Goal: Find specific page/section: Find specific page/section

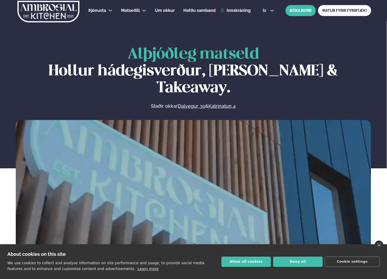
click at [140, 24] on link "Dalvegur 30" at bounding box center [142, 26] width 26 height 4
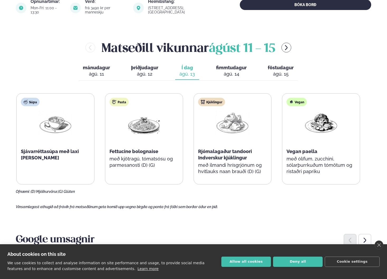
scroll to position [246, 0]
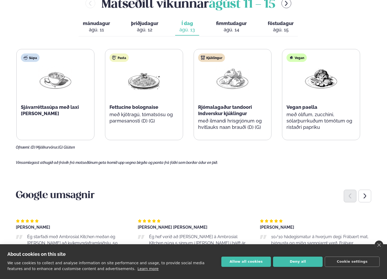
click at [366, 193] on icon "Next slide" at bounding box center [365, 196] width 6 height 6
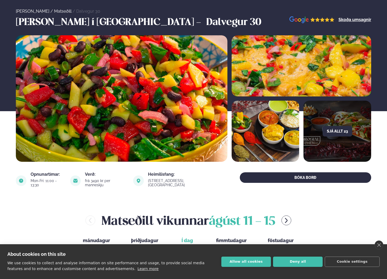
scroll to position [0, 0]
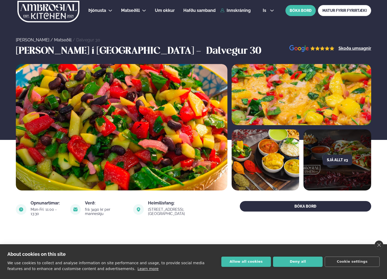
click at [141, 35] on link "Katrínartún 4" at bounding box center [142, 37] width 26 height 4
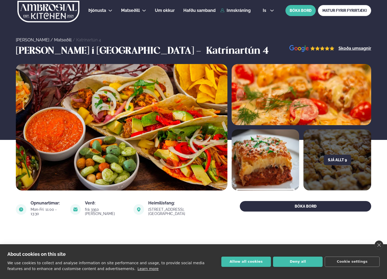
click at [143, 25] on link "Dalvegur 30" at bounding box center [142, 26] width 26 height 4
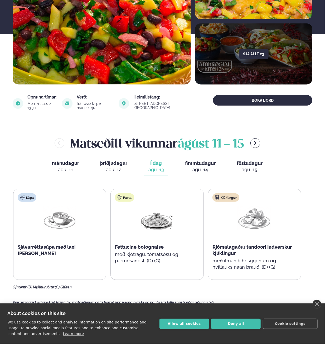
scroll to position [141, 0]
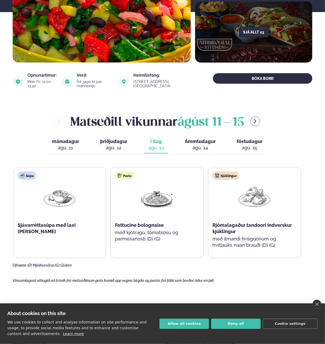
click at [203, 139] on span "fimmtudagur" at bounding box center [200, 142] width 31 height 6
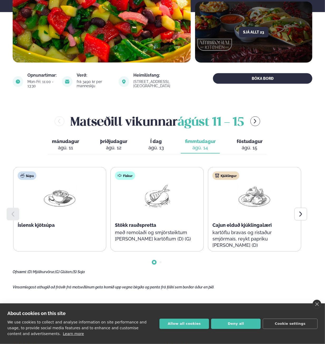
click at [306, 208] on div at bounding box center [301, 214] width 13 height 13
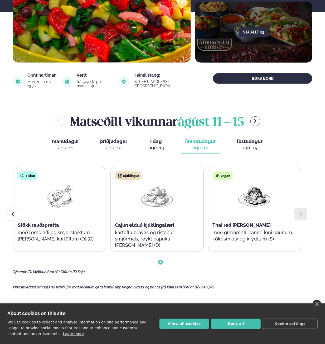
click at [306, 208] on div at bounding box center [301, 214] width 13 height 13
